Goal: Information Seeking & Learning: Learn about a topic

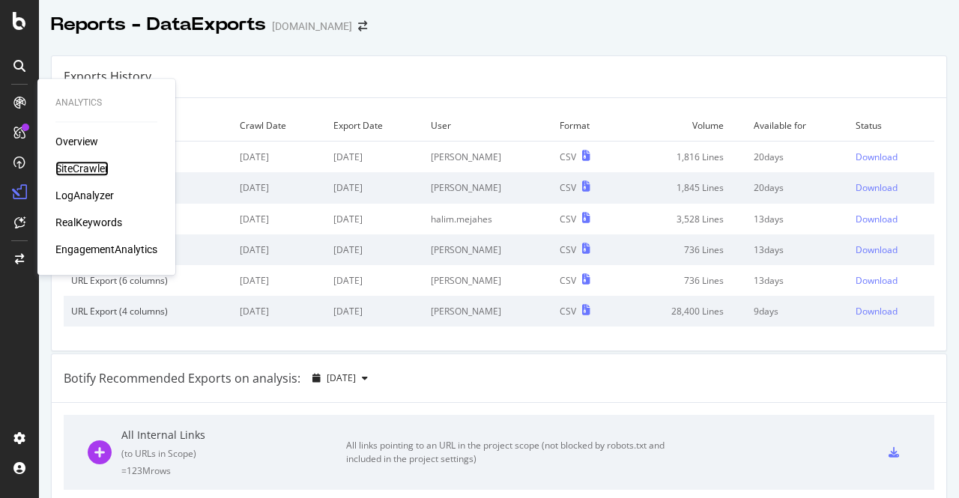
click at [73, 170] on div "SiteCrawler" at bounding box center [81, 168] width 53 height 15
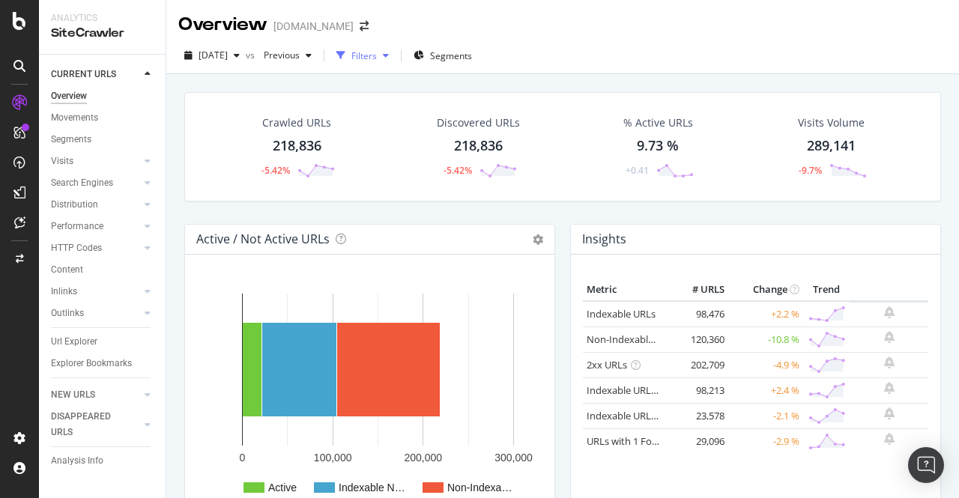
click at [377, 51] on div "Filters" at bounding box center [363, 55] width 25 height 13
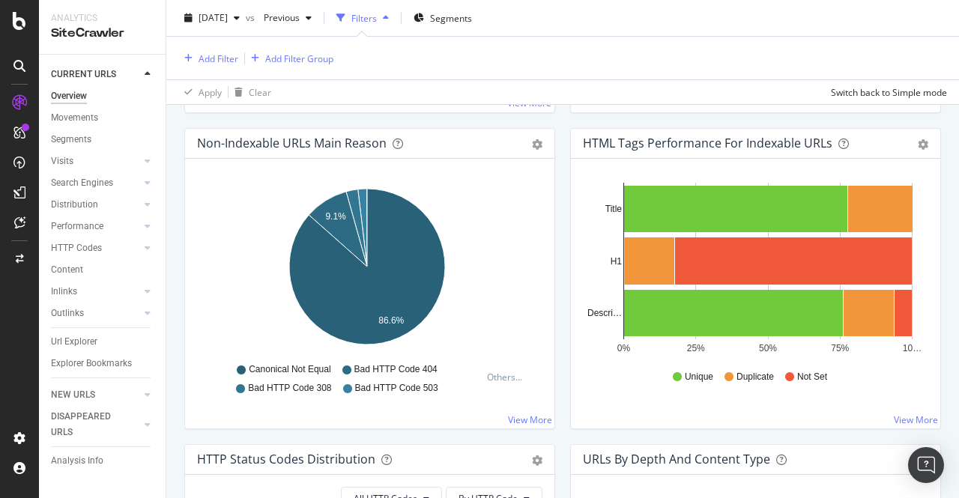
scroll to position [482, 0]
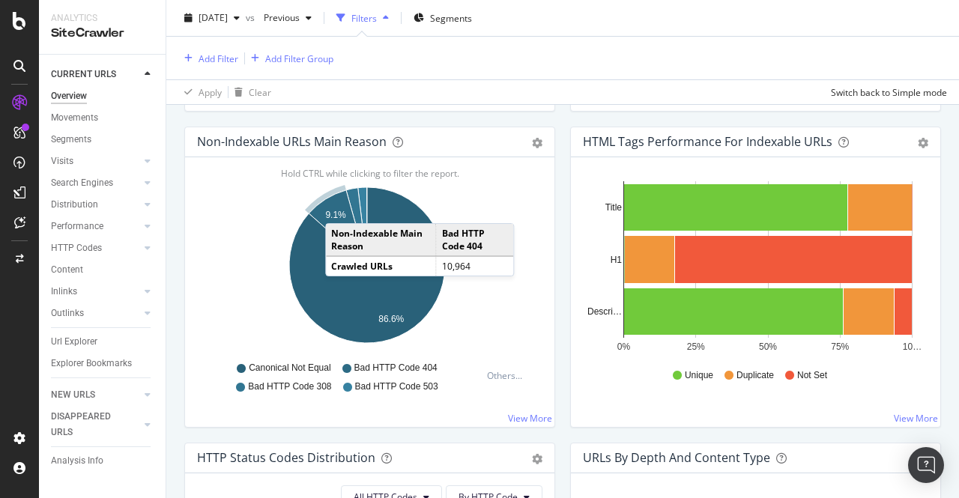
click at [340, 206] on icon "A chart." at bounding box center [338, 227] width 58 height 75
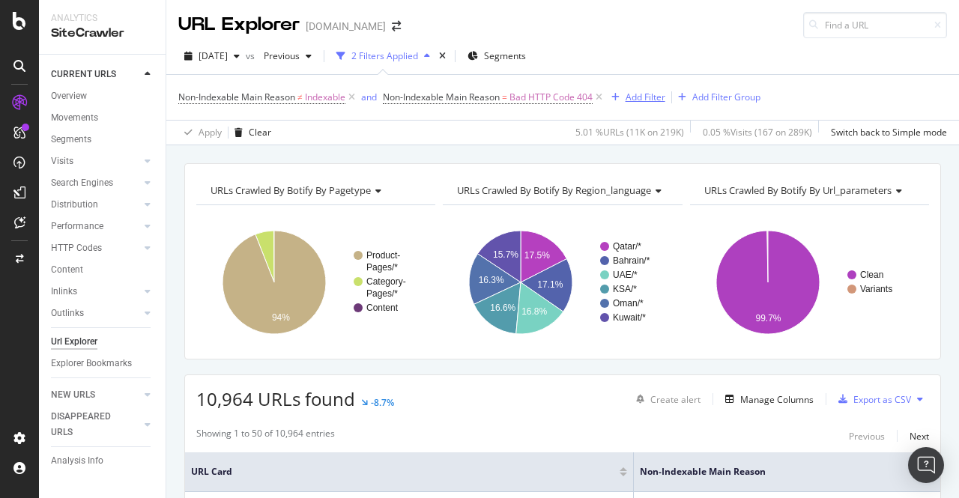
click at [658, 97] on div "Add Filter" at bounding box center [645, 97] width 40 height 13
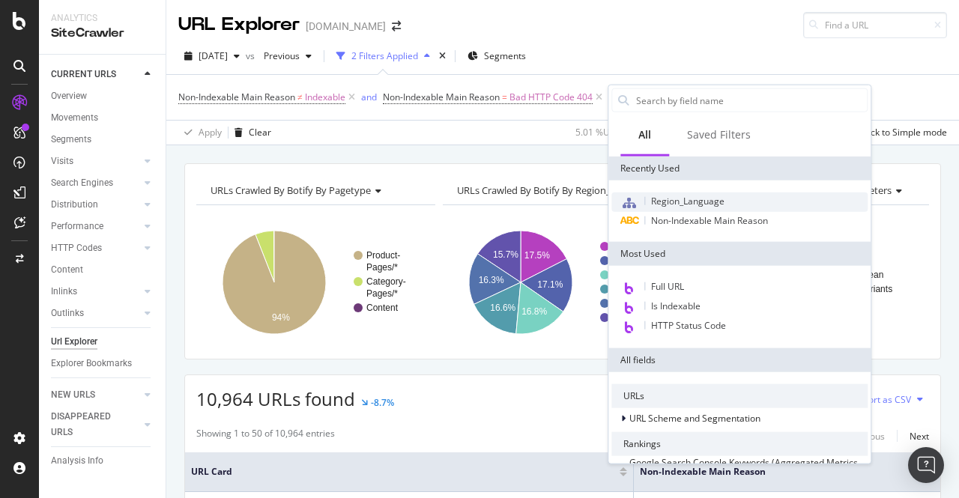
click at [657, 201] on span "Region_Language" at bounding box center [687, 201] width 73 height 13
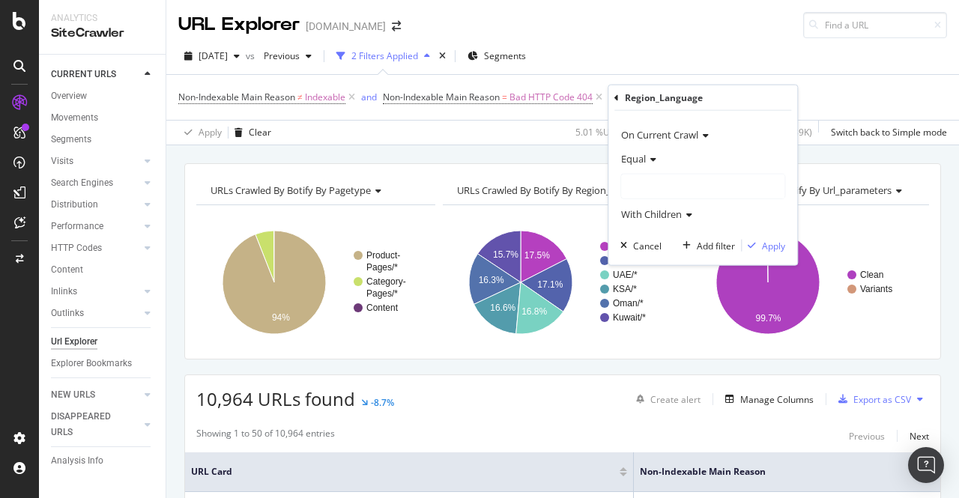
click at [676, 161] on div "Equal" at bounding box center [702, 159] width 165 height 24
click at [698, 163] on div "Equal" at bounding box center [702, 159] width 165 height 24
click at [691, 186] on div at bounding box center [702, 186] width 163 height 24
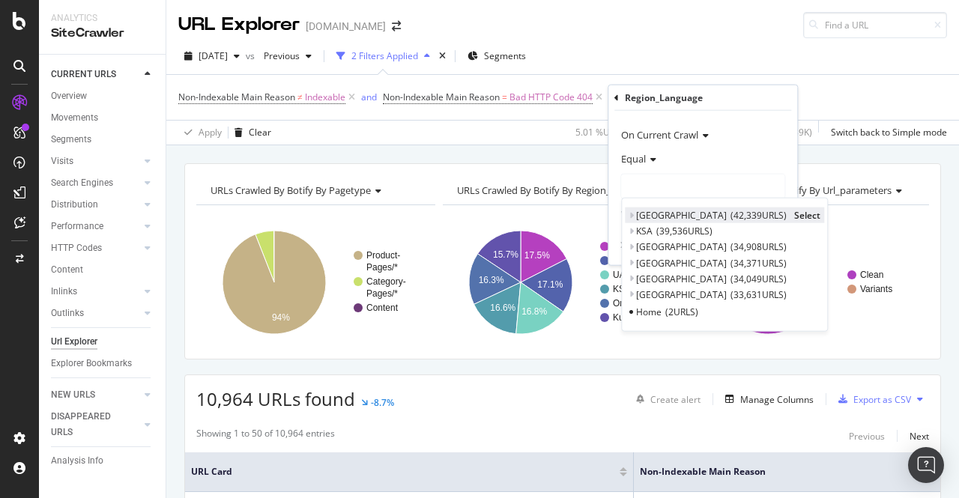
click at [730, 211] on span "42,339 URLS" at bounding box center [758, 215] width 56 height 13
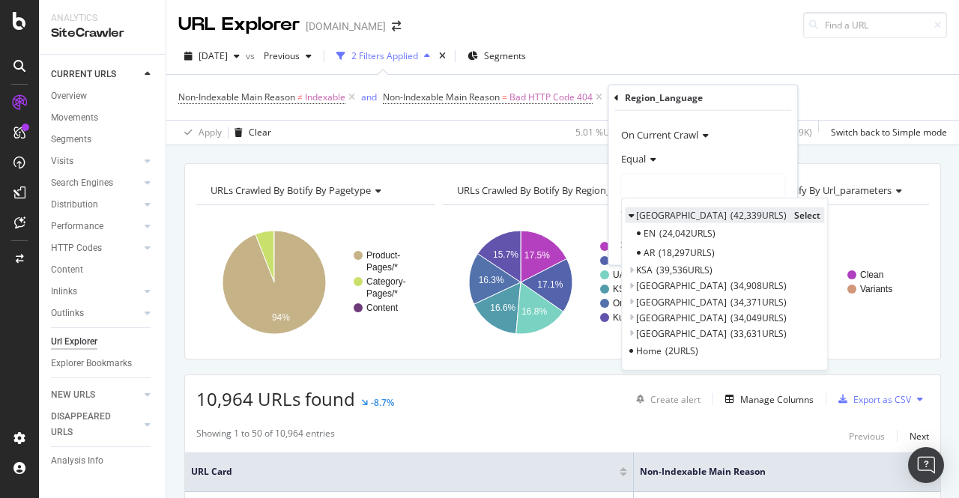
click at [646, 213] on span "[GEOGRAPHIC_DATA]" at bounding box center [681, 215] width 91 height 13
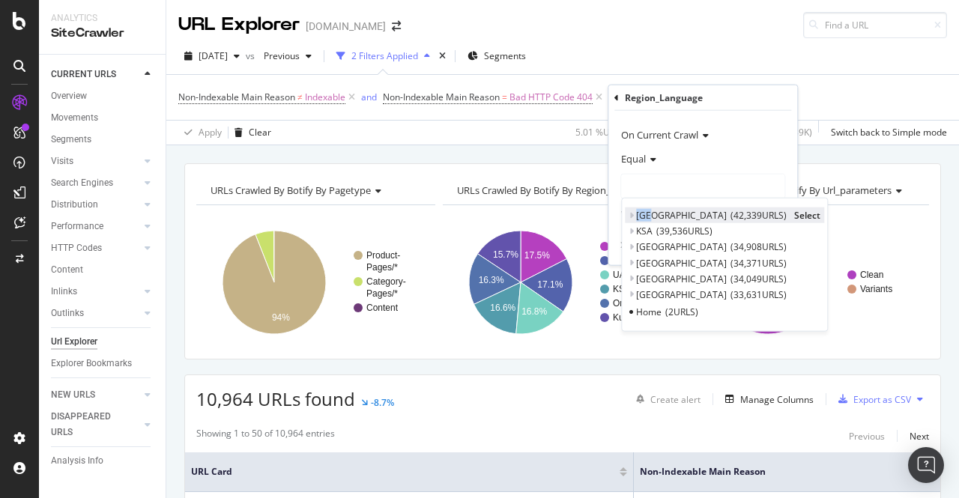
click at [646, 213] on span "[GEOGRAPHIC_DATA]" at bounding box center [681, 215] width 91 height 13
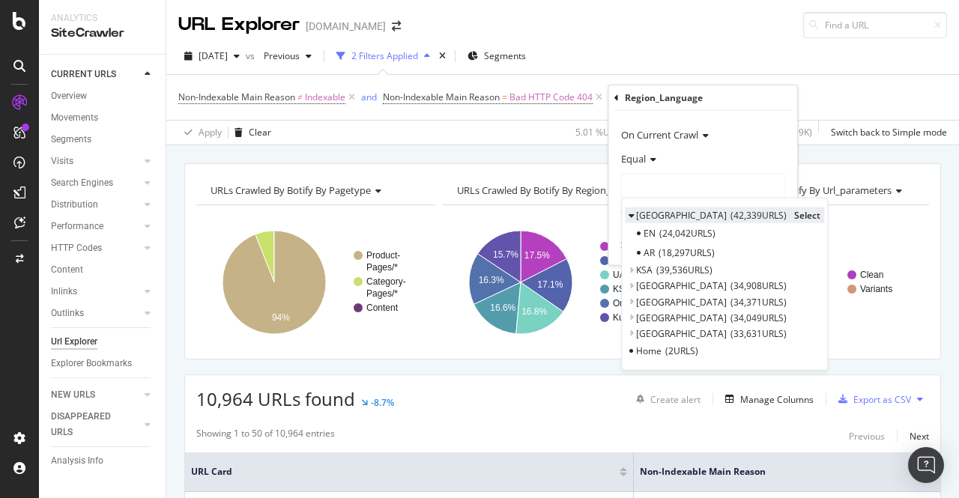
click at [646, 213] on span "[GEOGRAPHIC_DATA]" at bounding box center [681, 215] width 91 height 13
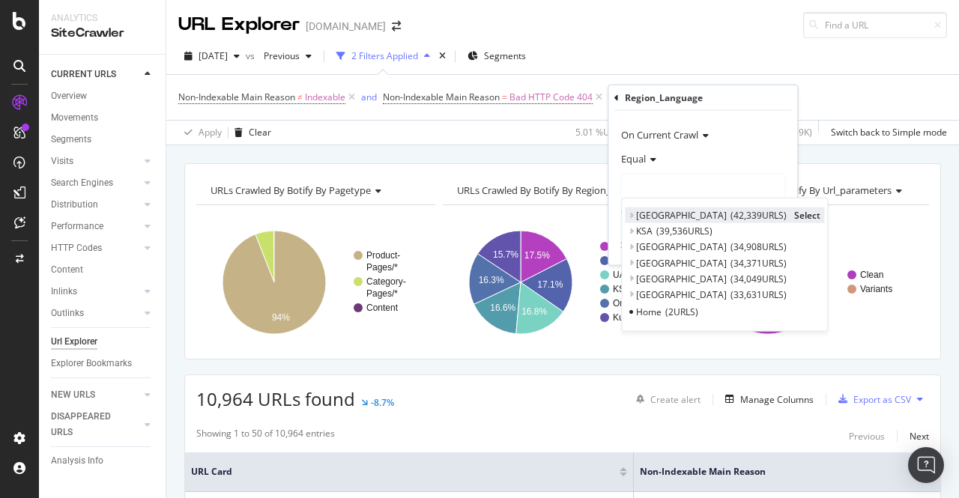
click at [794, 213] on span "Select" at bounding box center [807, 215] width 26 height 13
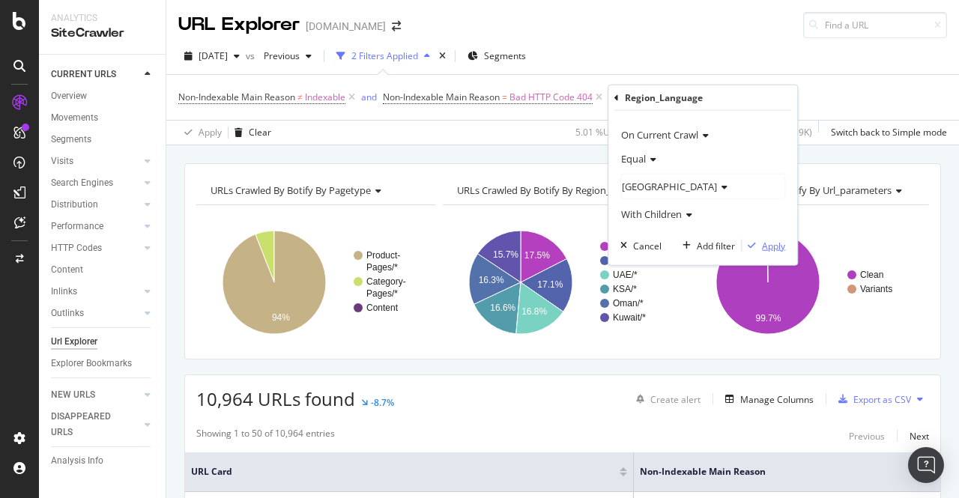
click at [773, 238] on button "Apply" at bounding box center [762, 245] width 43 height 15
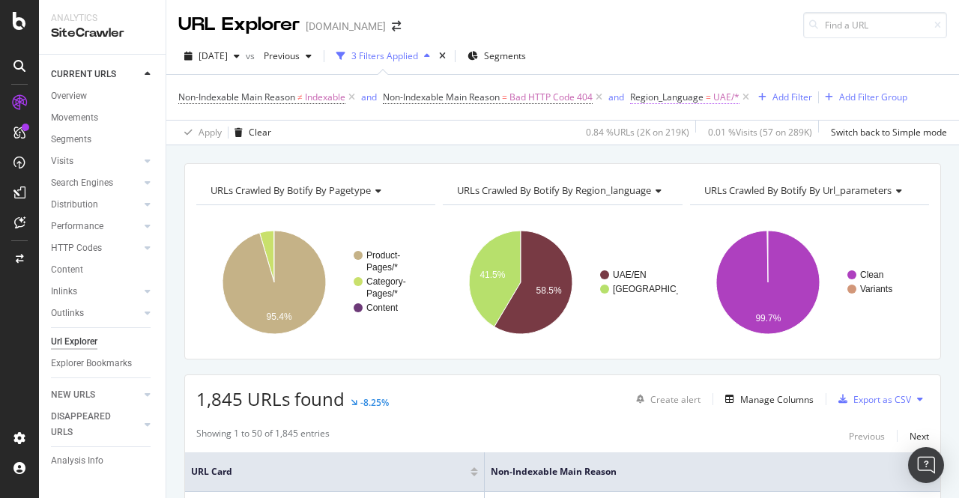
click at [711, 94] on span "=" at bounding box center [707, 97] width 5 height 13
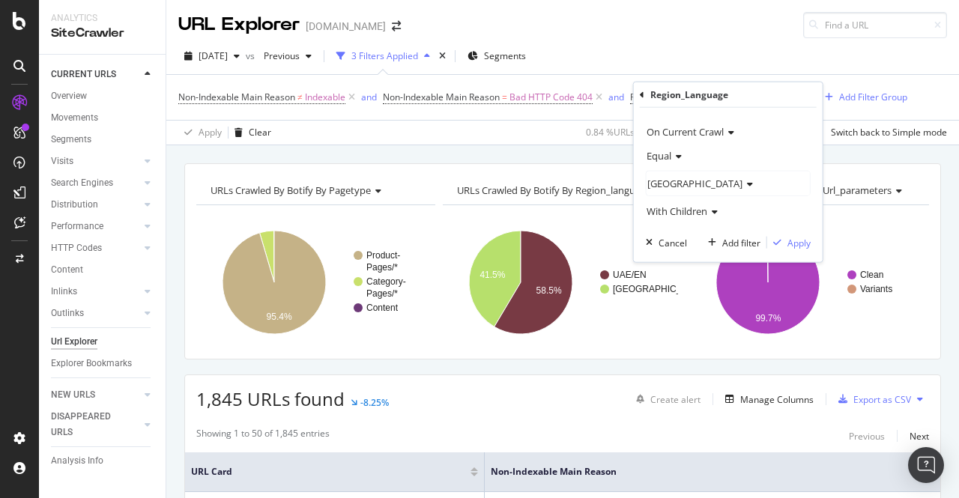
click at [667, 172] on div "[GEOGRAPHIC_DATA]" at bounding box center [727, 183] width 163 height 24
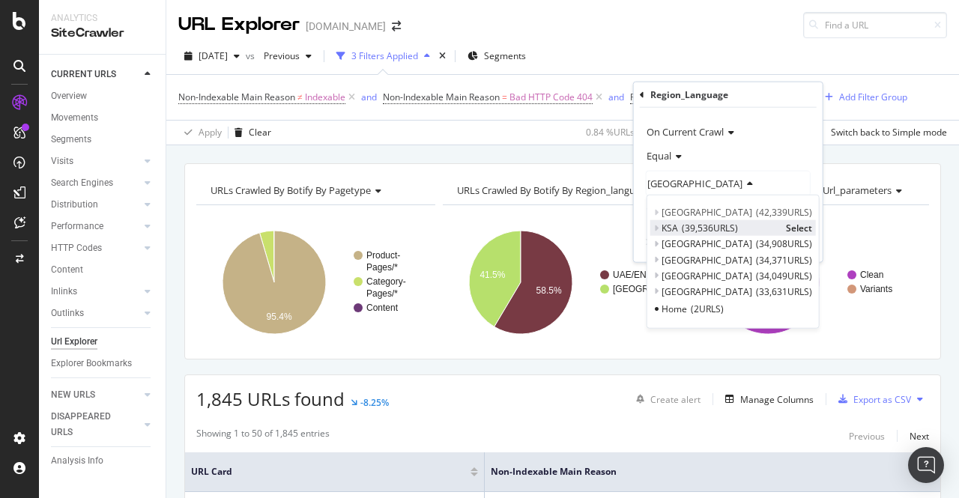
click at [674, 225] on span "KSA" at bounding box center [669, 228] width 16 height 13
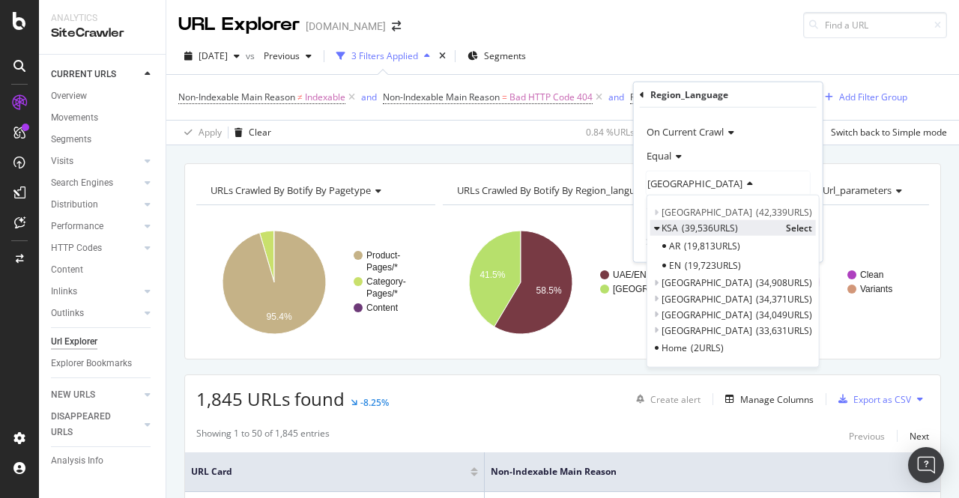
click at [674, 225] on span "KSA" at bounding box center [669, 228] width 16 height 13
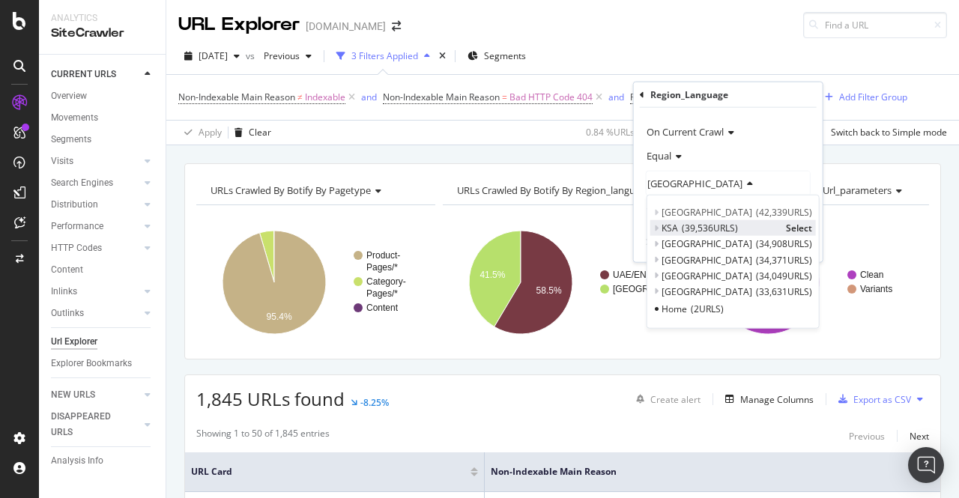
click at [786, 227] on span "Select" at bounding box center [799, 228] width 26 height 13
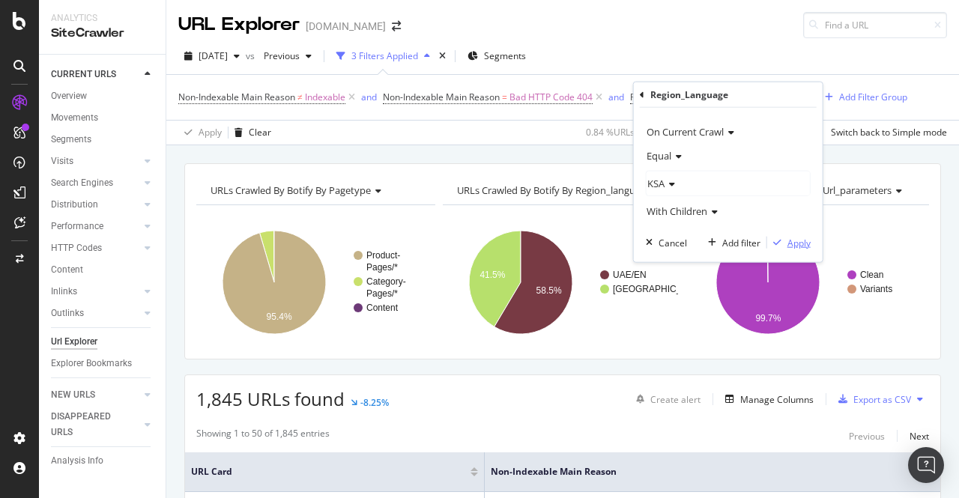
click at [794, 243] on div "Apply" at bounding box center [798, 242] width 23 height 13
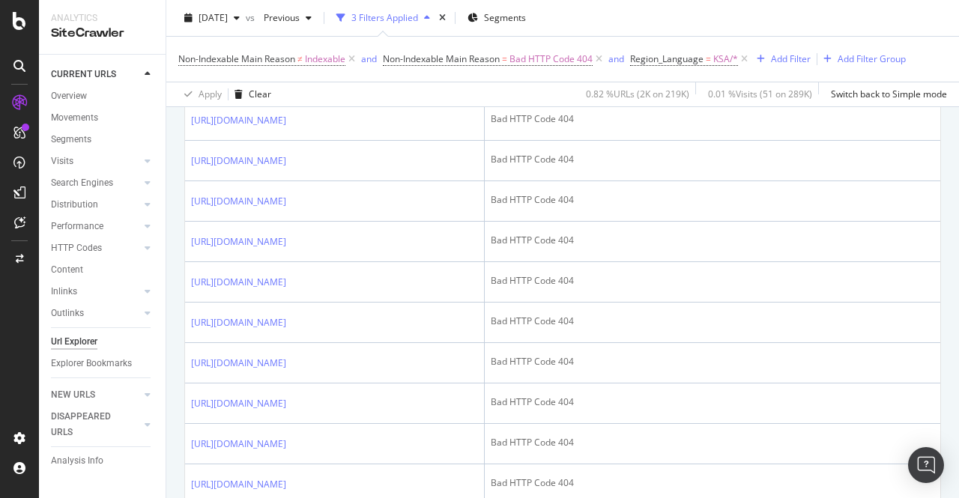
scroll to position [717, 0]
